Goal: Book appointment/travel/reservation

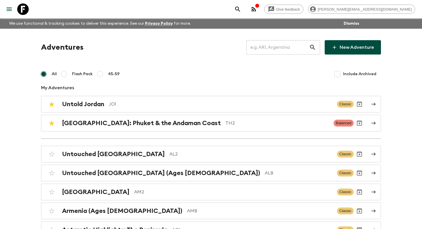
scroll to position [1556, 0]
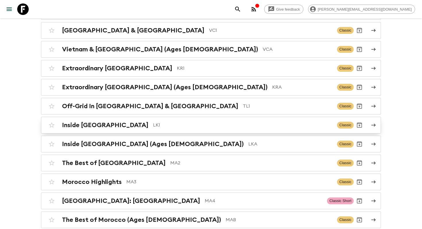
click at [153, 122] on p "LK1" at bounding box center [243, 125] width 180 height 7
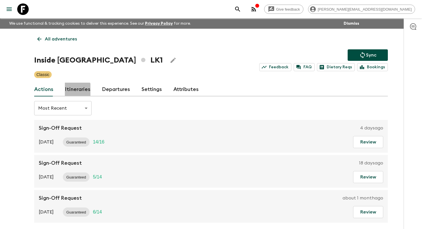
click at [76, 91] on link "Itineraries" at bounding box center [78, 90] width 26 height 14
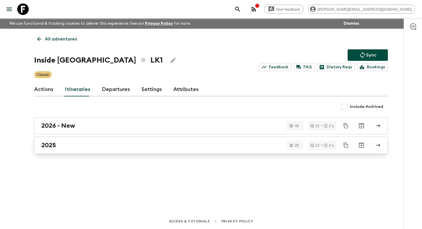
click at [49, 153] on link "2025" at bounding box center [211, 145] width 354 height 17
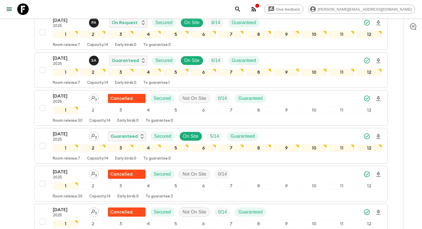
scroll to position [136, 0]
